Goal: Information Seeking & Learning: Learn about a topic

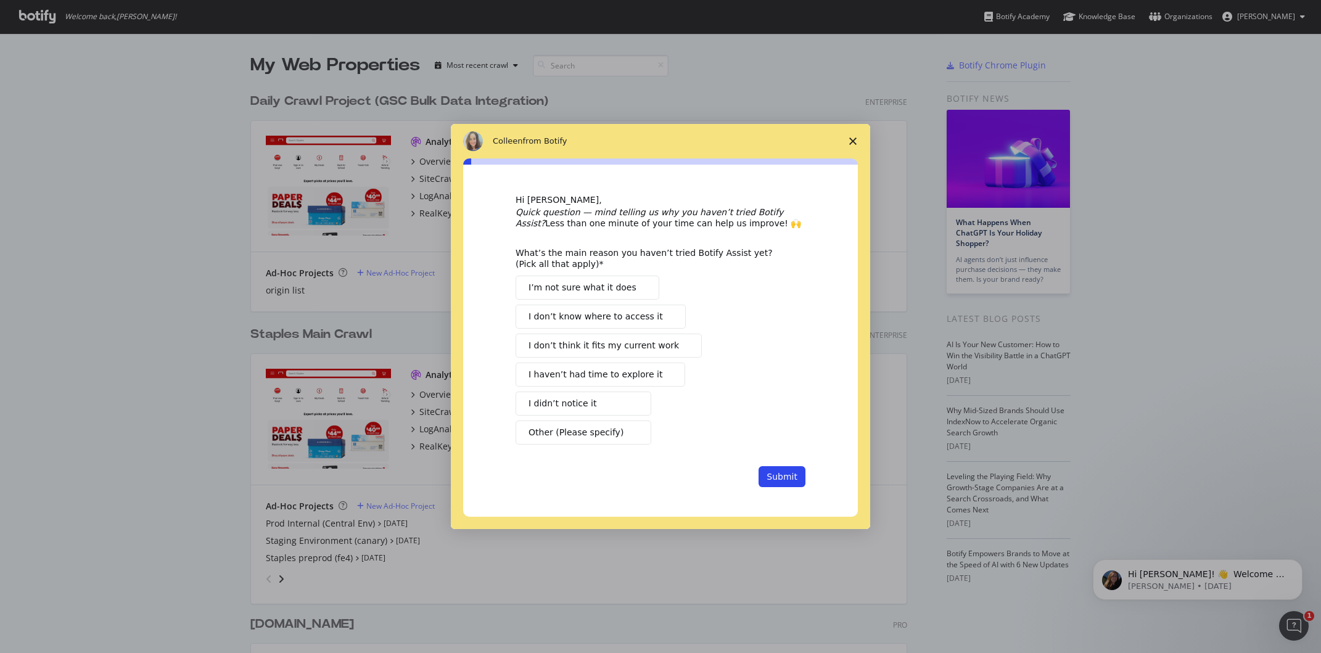
click at [849, 138] on span "Close survey" at bounding box center [853, 141] width 35 height 35
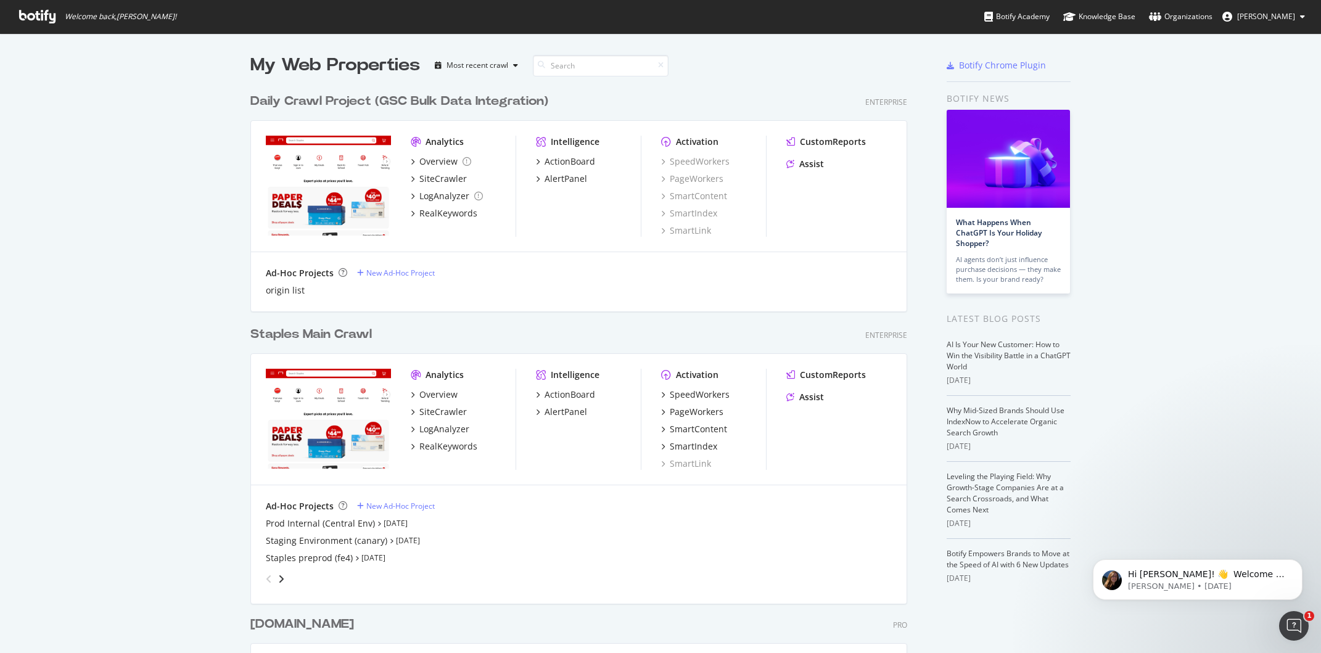
click at [38, 20] on icon at bounding box center [37, 17] width 36 height 14
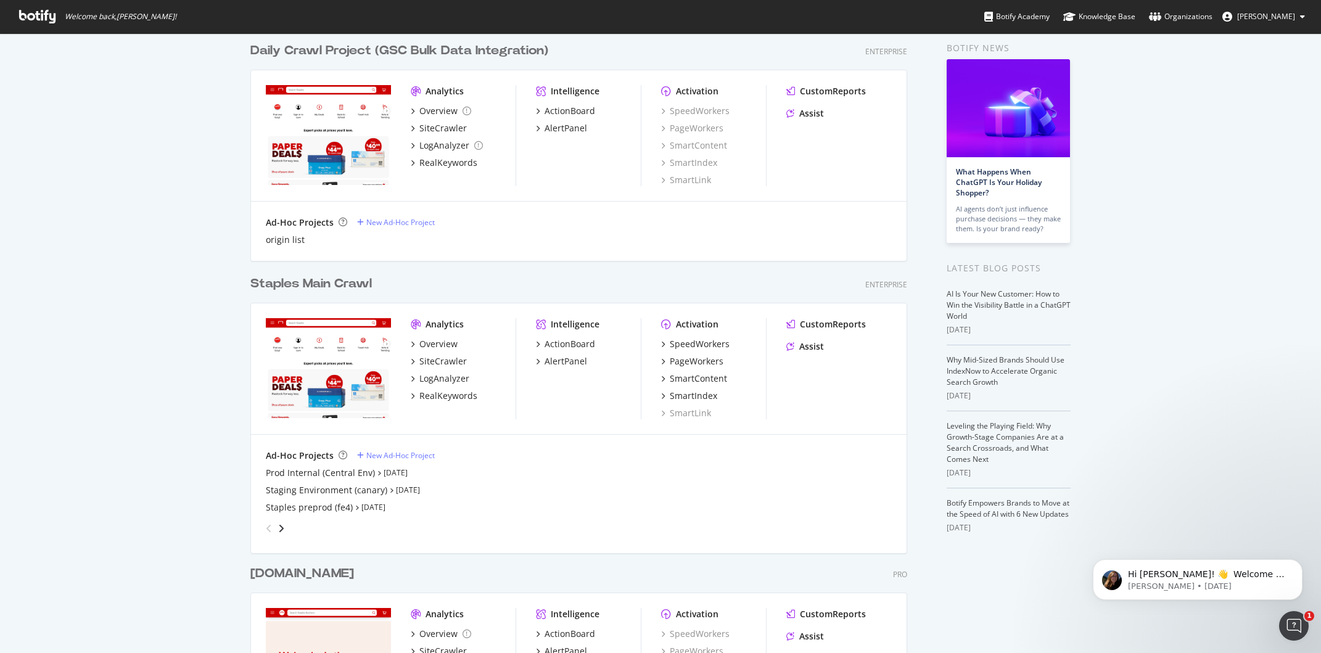
scroll to position [46, 0]
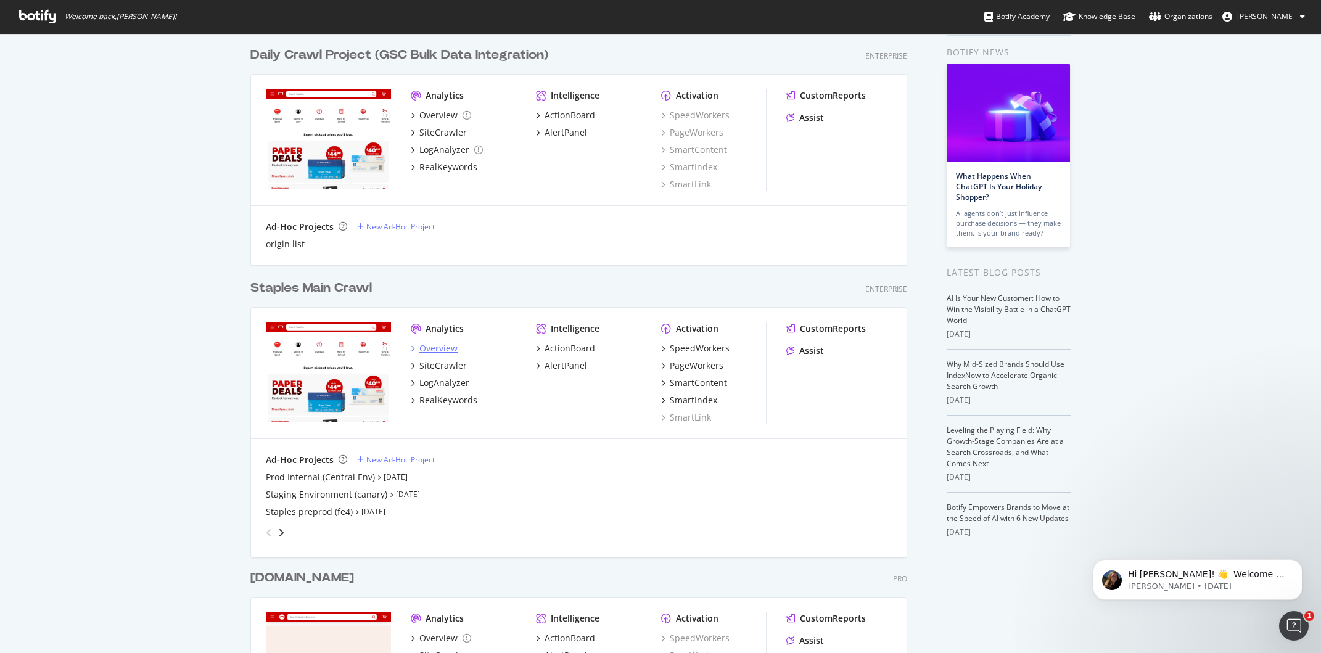
click at [432, 350] on div "Overview" at bounding box center [438, 348] width 38 height 12
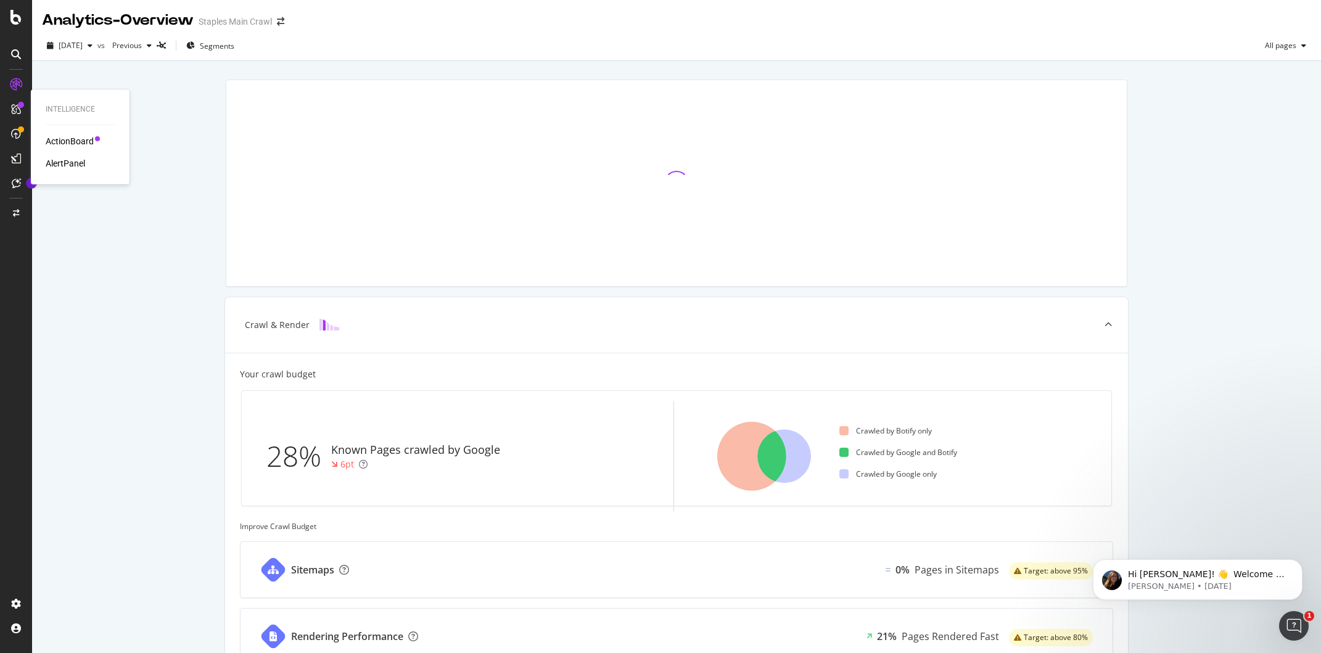
click at [19, 109] on icon at bounding box center [16, 109] width 10 height 10
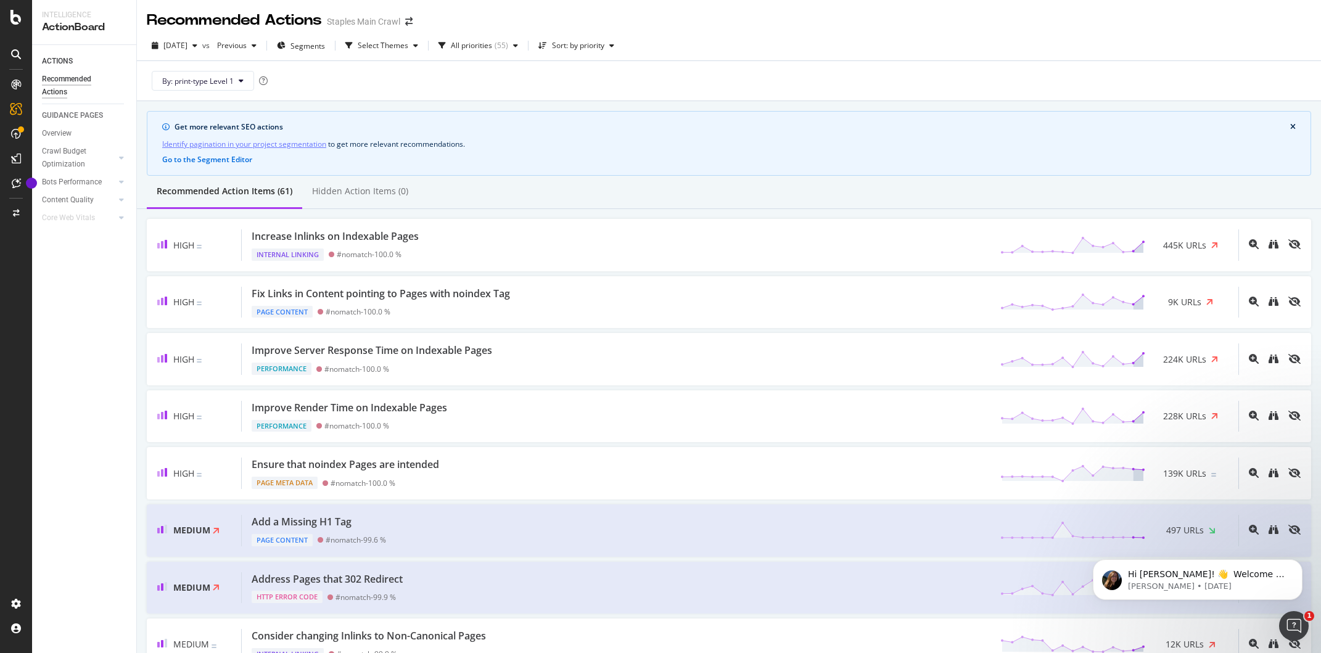
click at [16, 85] on icon at bounding box center [16, 85] width 10 height 10
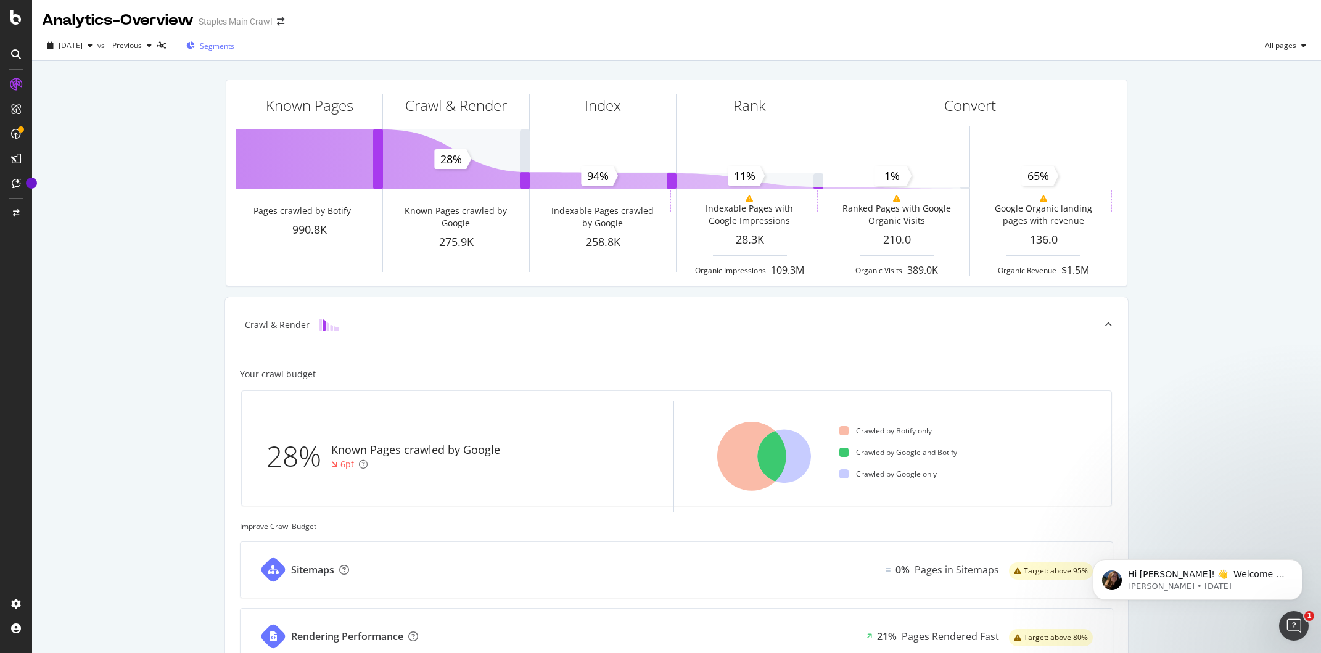
click at [234, 44] on span "Segments" at bounding box center [217, 46] width 35 height 10
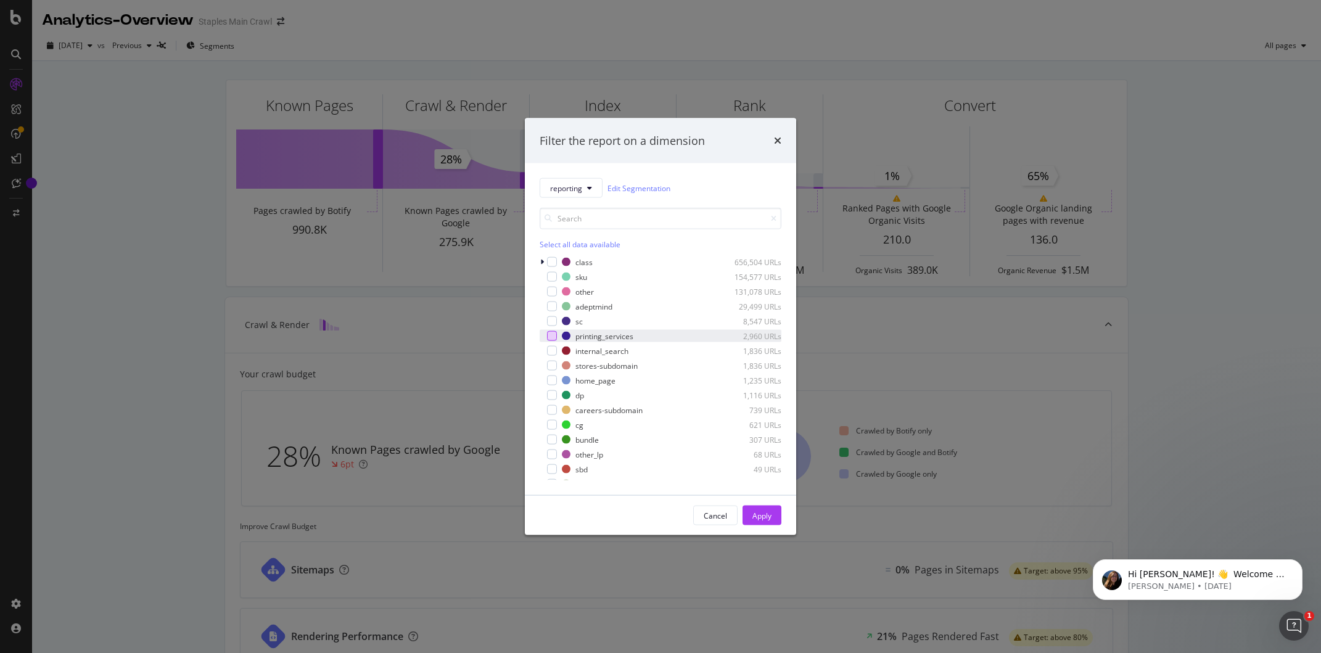
click at [550, 334] on div "modal" at bounding box center [552, 336] width 10 height 10
click at [771, 518] on div "Apply" at bounding box center [762, 515] width 19 height 10
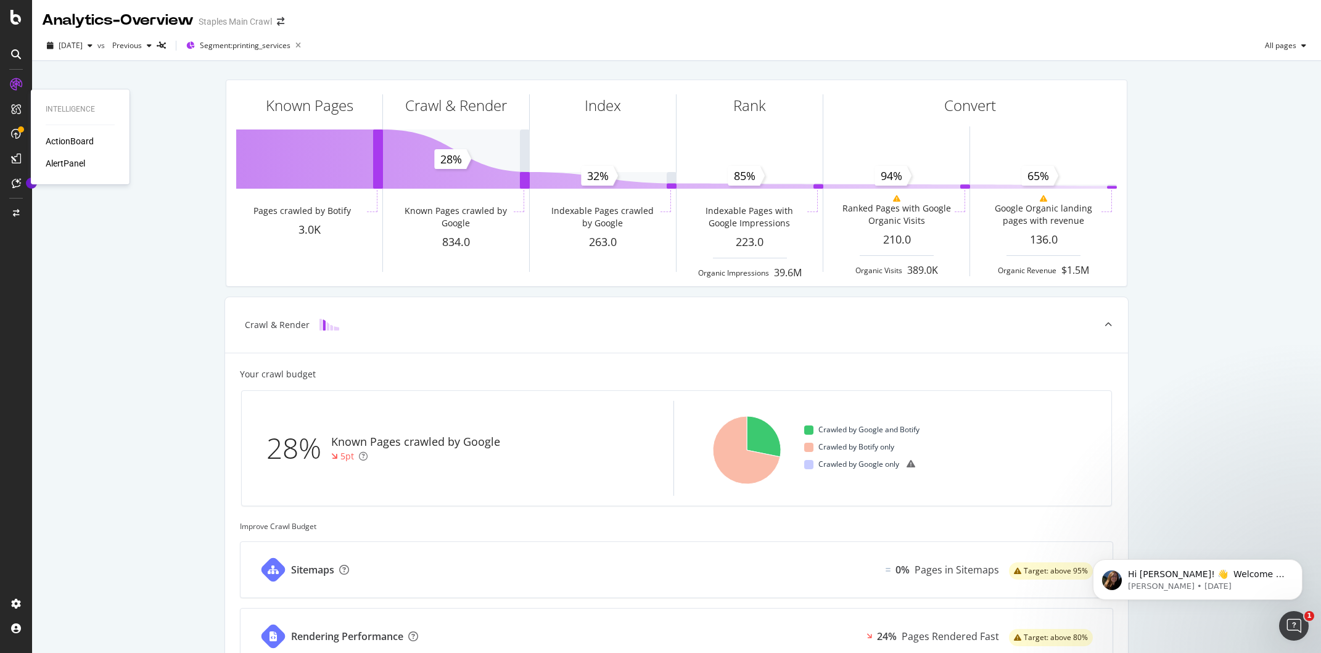
click at [85, 140] on div "ActionBoard" at bounding box center [70, 141] width 48 height 12
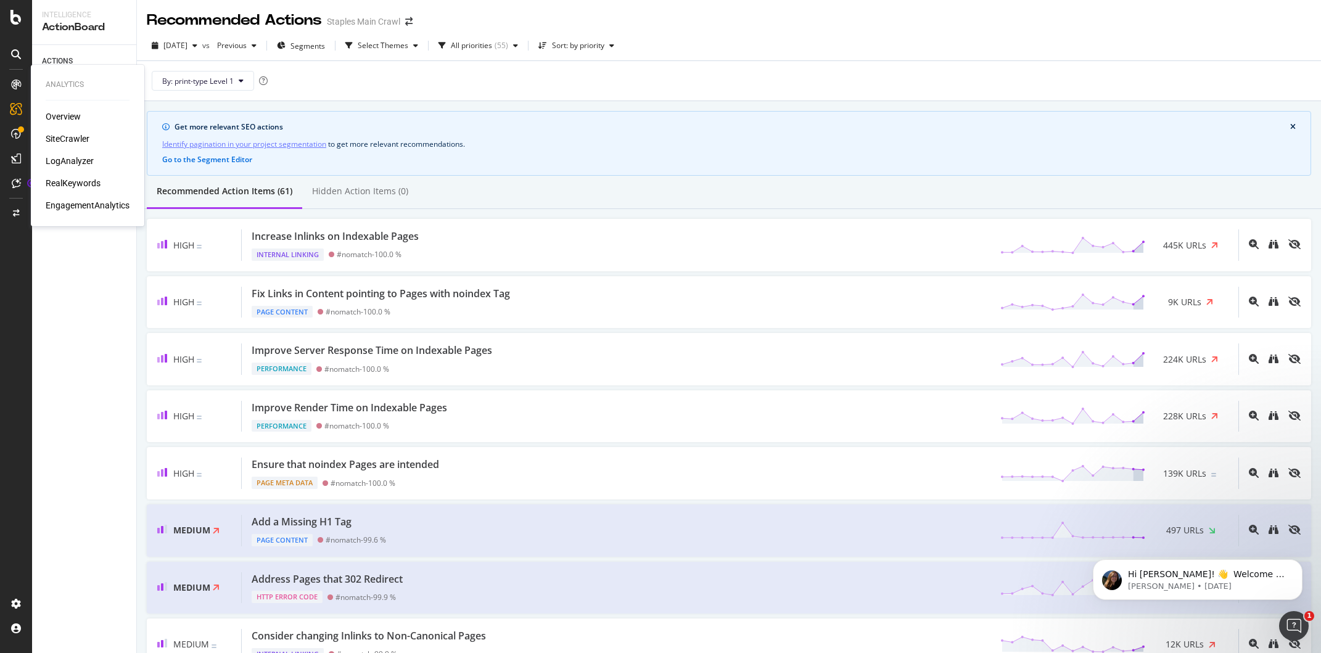
click at [76, 118] on div "Overview" at bounding box center [63, 116] width 35 height 12
